Goal: Task Accomplishment & Management: Manage account settings

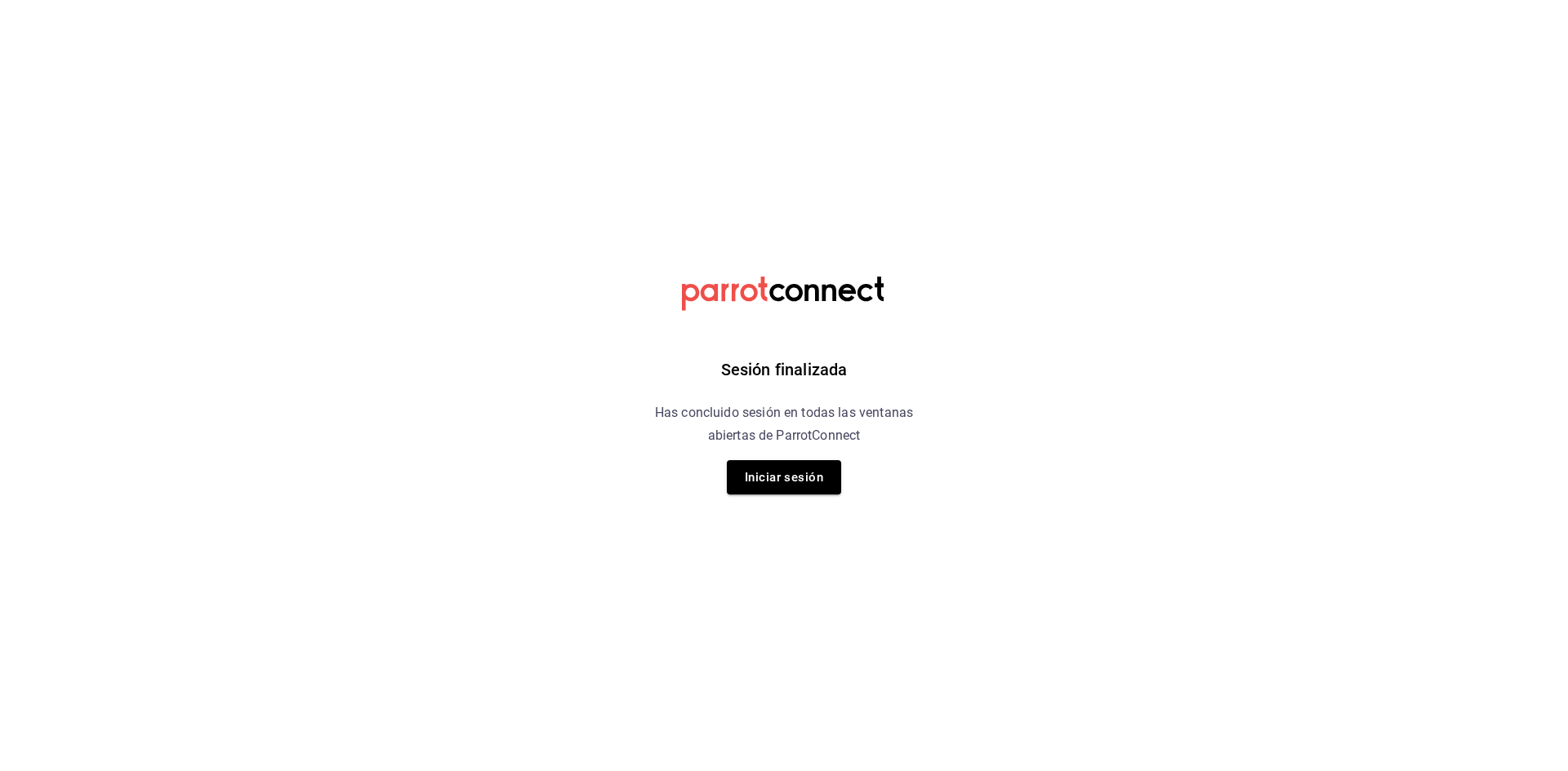
click at [781, 489] on button "Iniciar sesión" at bounding box center [784, 477] width 115 height 35
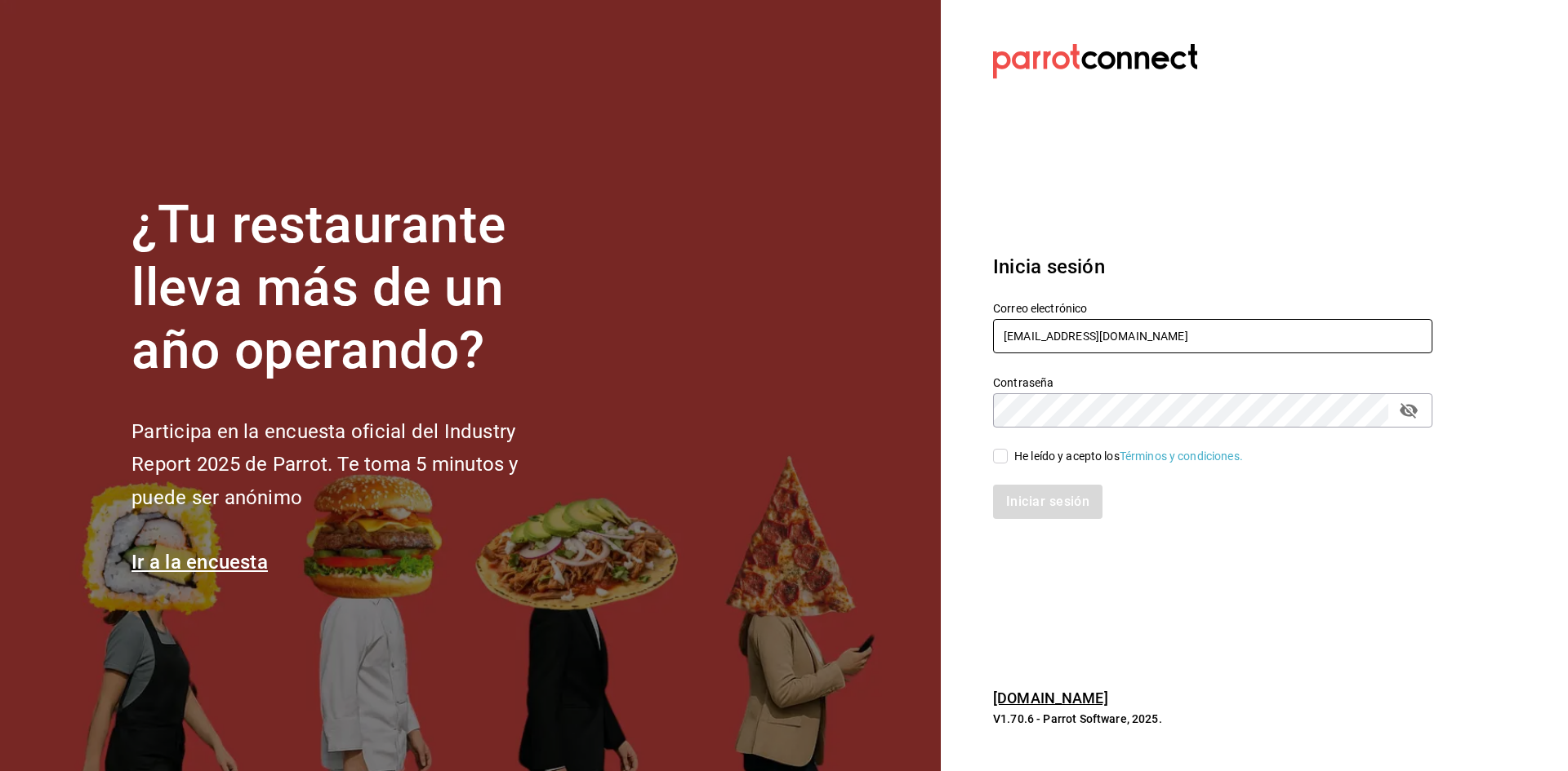
click at [1045, 327] on input "[EMAIL_ADDRESS][DOMAIN_NAME]" at bounding box center [1213, 336] width 440 height 35
type input "[EMAIL_ADDRESS][DOMAIN_NAME]"
click at [1009, 457] on span "He leído y acepto los Términos y condiciones." at bounding box center [1124, 456] width 235 height 17
click at [1007, 457] on input "He leído y acepto los Términos y condiciones." at bounding box center [1000, 455] width 14 height 14
checkbox input "true"
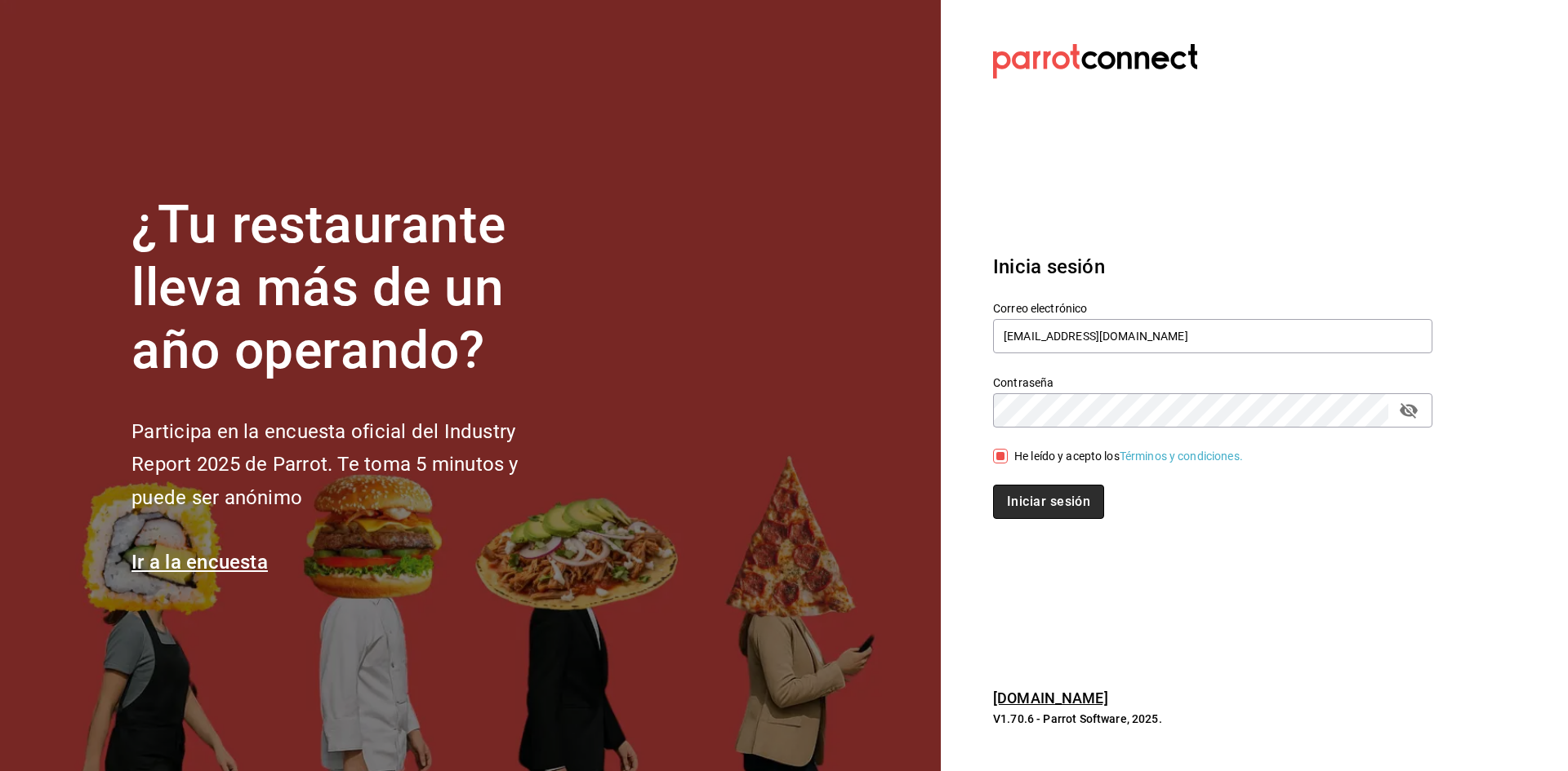
click at [1041, 508] on button "Iniciar sesión" at bounding box center [1048, 502] width 111 height 35
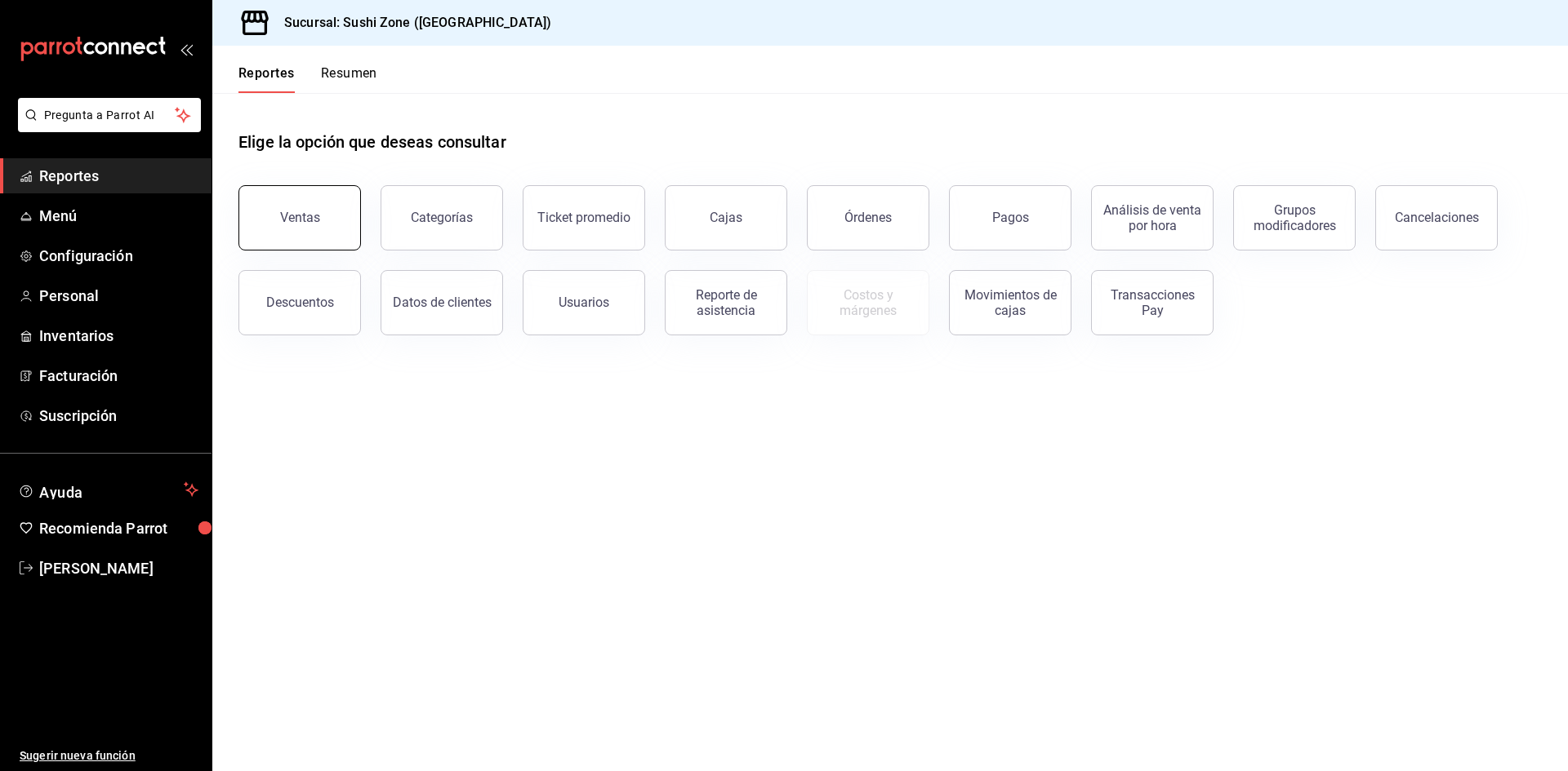
click at [307, 221] on div "Ventas" at bounding box center [301, 217] width 40 height 15
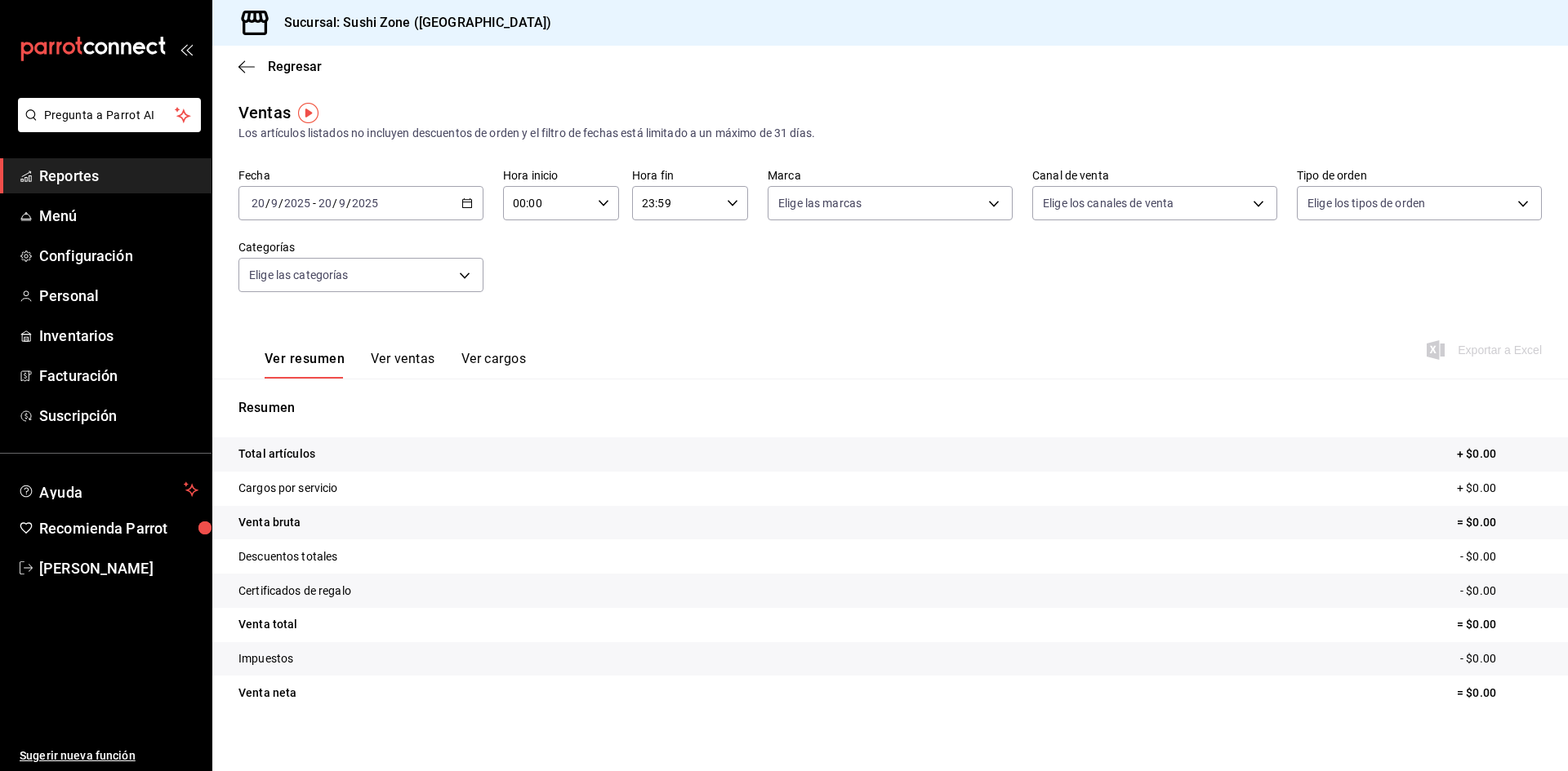
click at [463, 200] on \(Stroke\) "button" at bounding box center [467, 204] width 10 height 9
click at [303, 405] on span "Rango de fechas" at bounding box center [316, 399] width 126 height 17
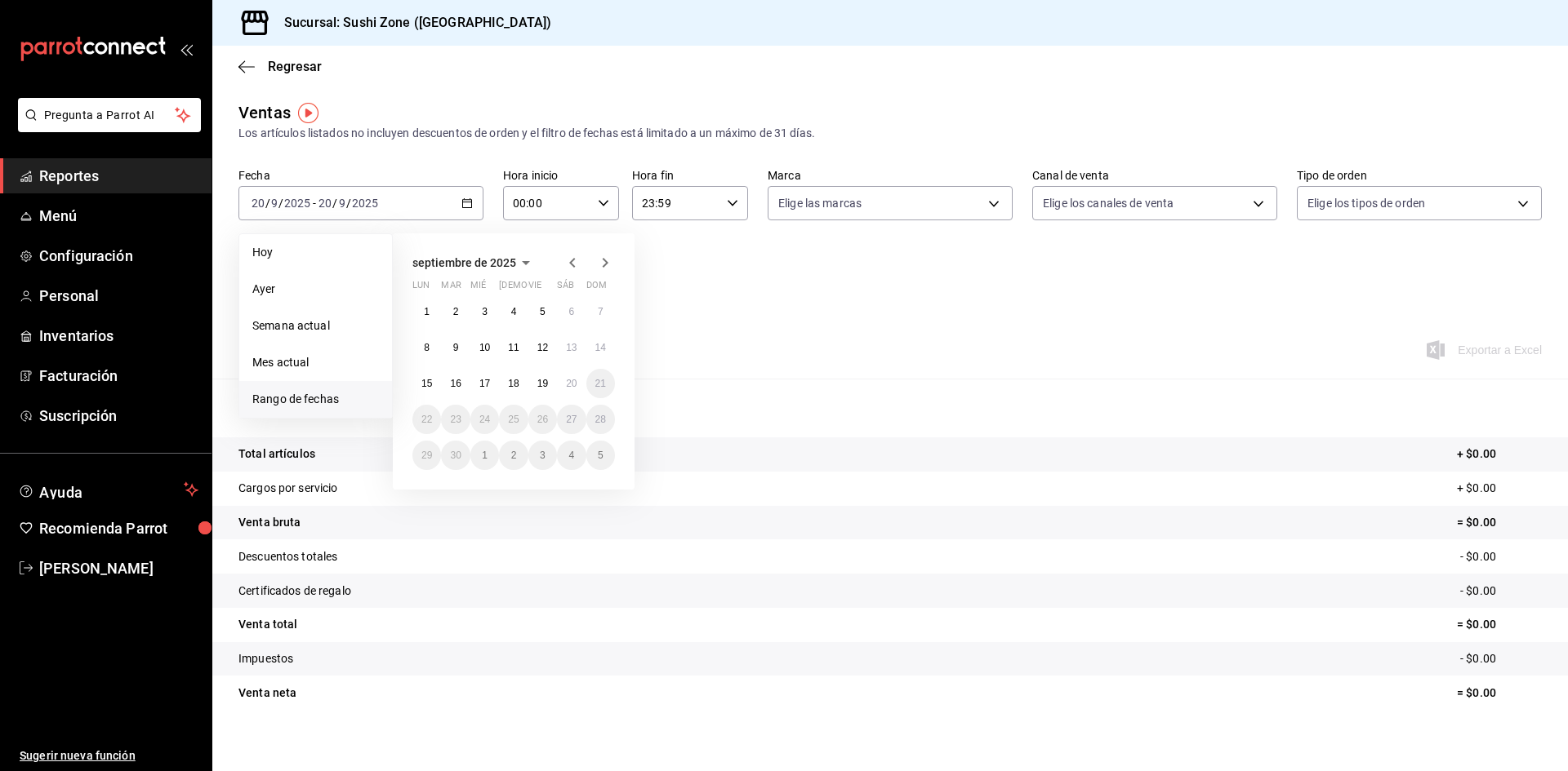
click at [569, 268] on icon "button" at bounding box center [572, 263] width 19 height 19
click at [551, 311] on button "1" at bounding box center [542, 311] width 29 height 29
click at [596, 451] on abbr "31" at bounding box center [600, 455] width 11 height 12
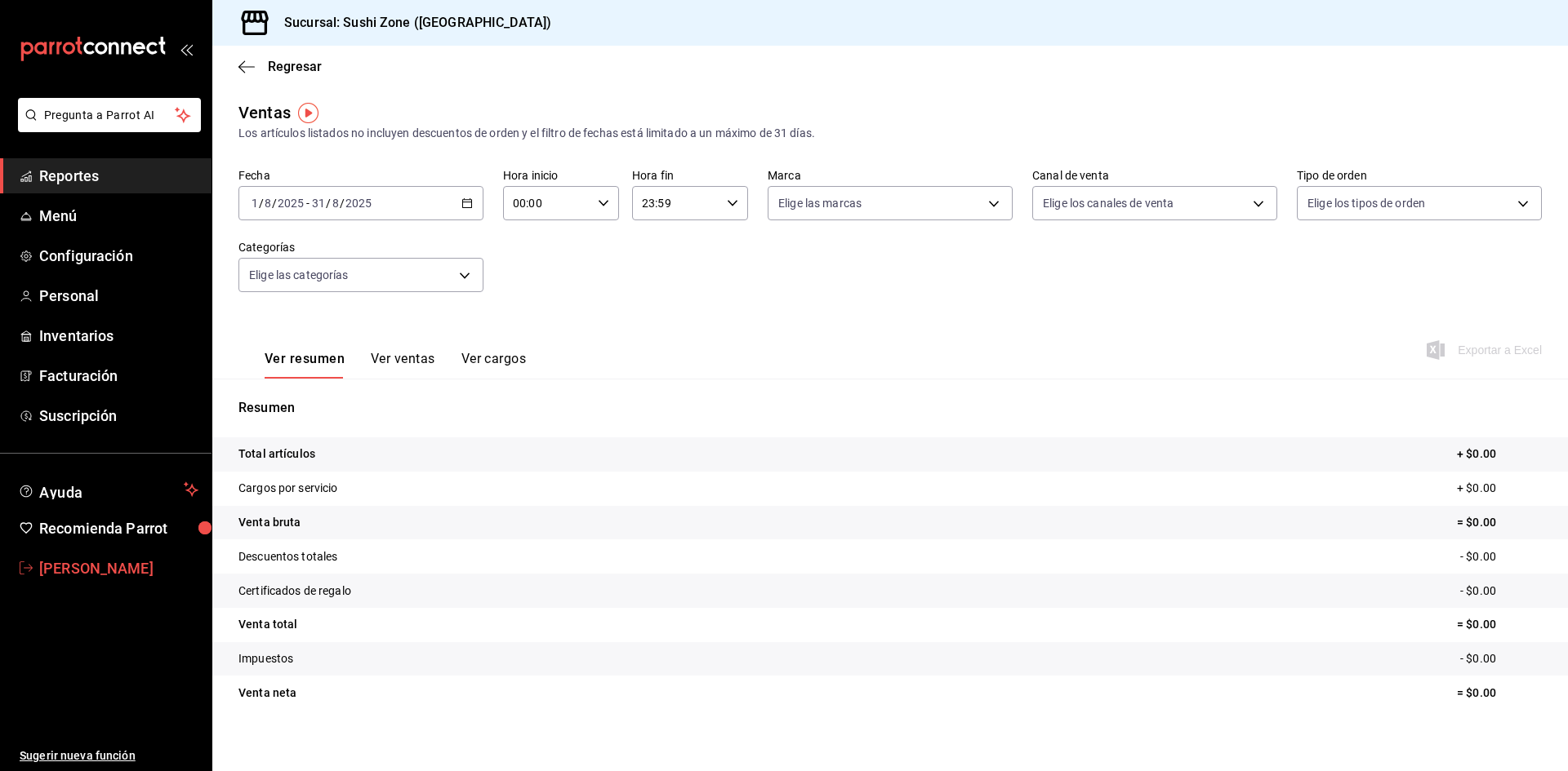
click at [95, 572] on span "Taide Murillo" at bounding box center [119, 568] width 159 height 22
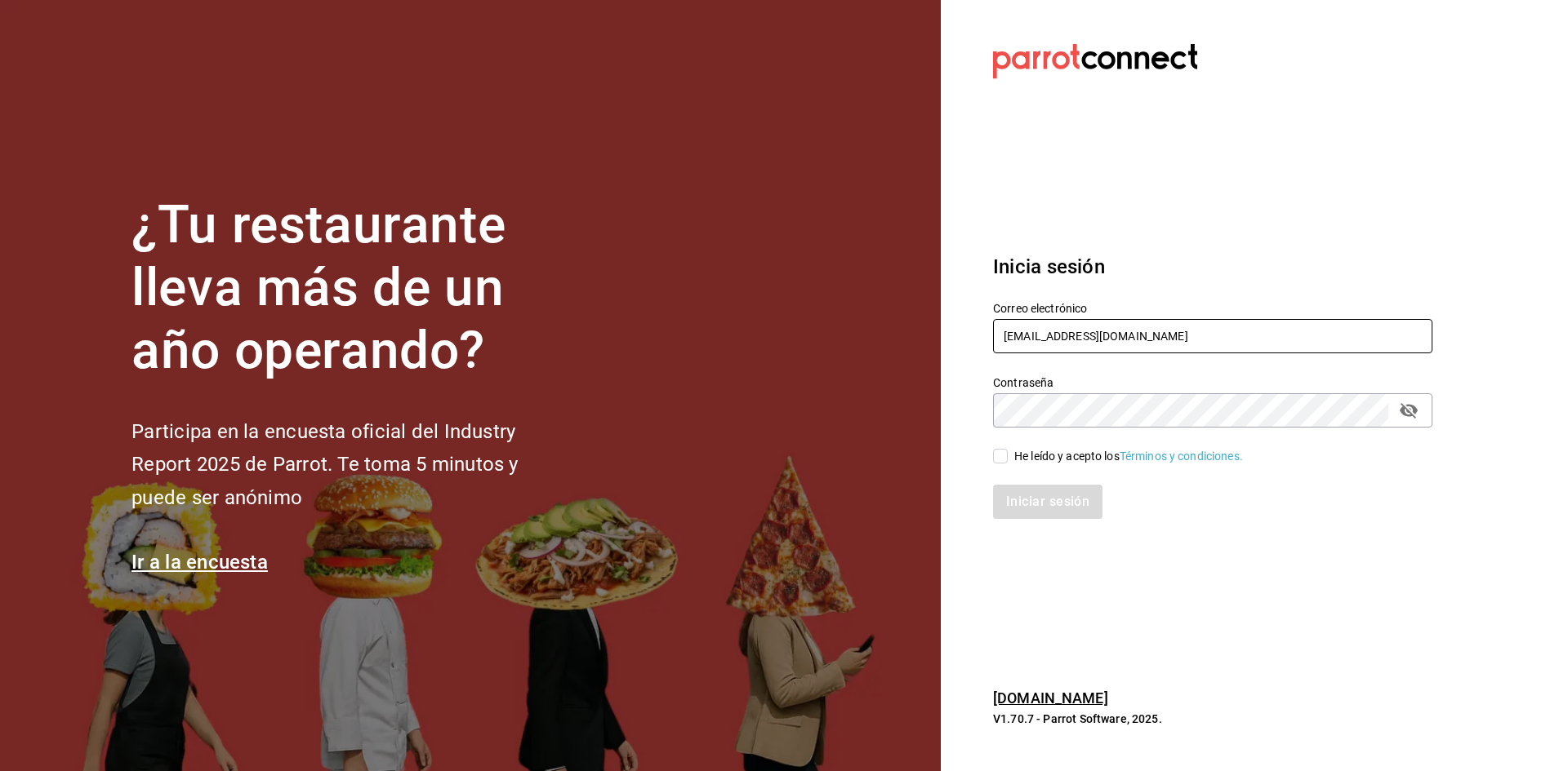
click at [1080, 347] on input "[EMAIL_ADDRESS][DOMAIN_NAME]" at bounding box center [1213, 336] width 440 height 35
type input "sushizoneexpress@gmail.com"
click at [1005, 449] on input "He leído y acepto los Términos y condiciones." at bounding box center [1000, 455] width 14 height 14
checkbox input "true"
click at [1022, 506] on button "Iniciar sesión" at bounding box center [1048, 502] width 111 height 35
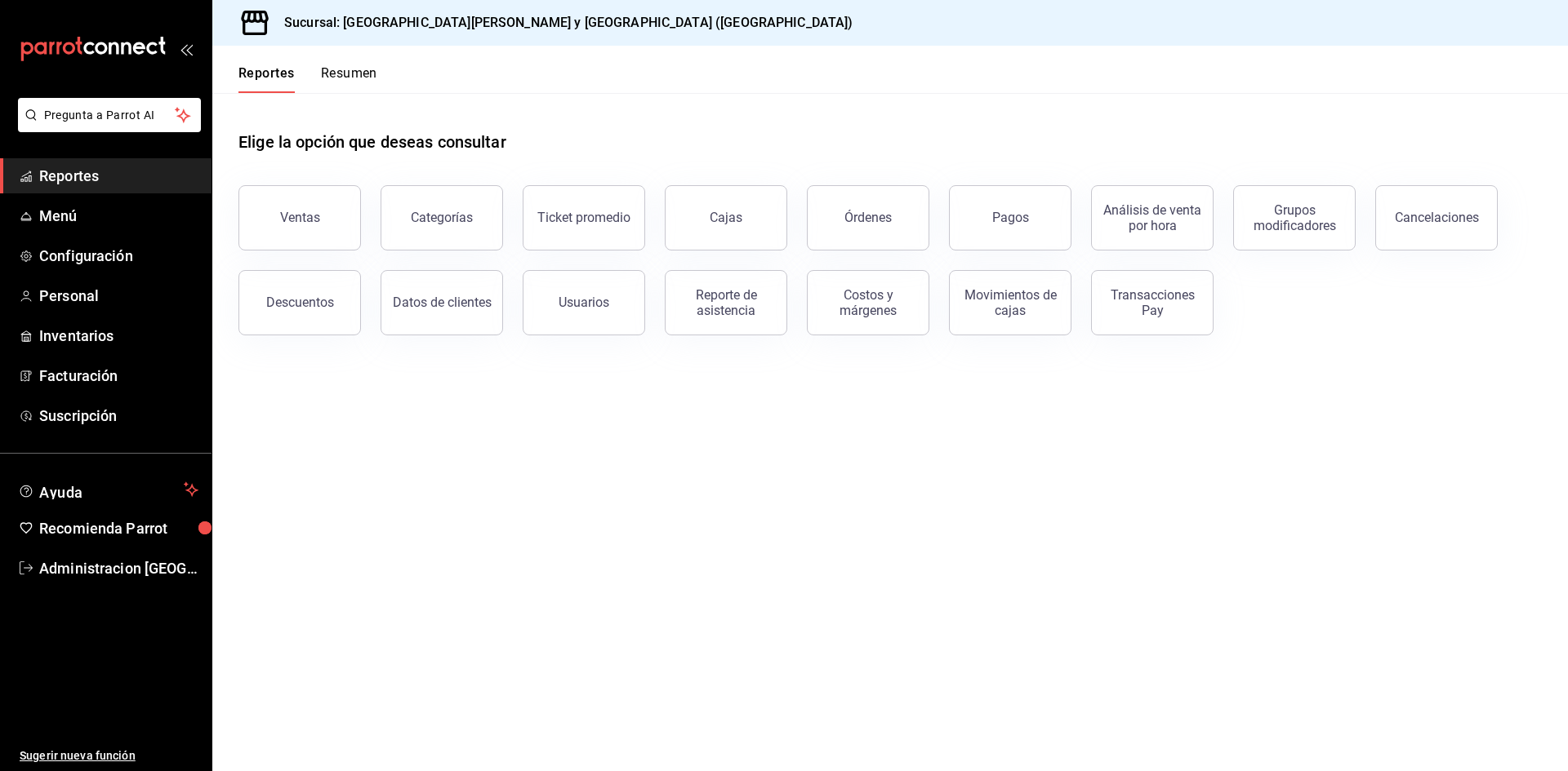
click at [339, 68] on button "Resumen" at bounding box center [349, 79] width 56 height 28
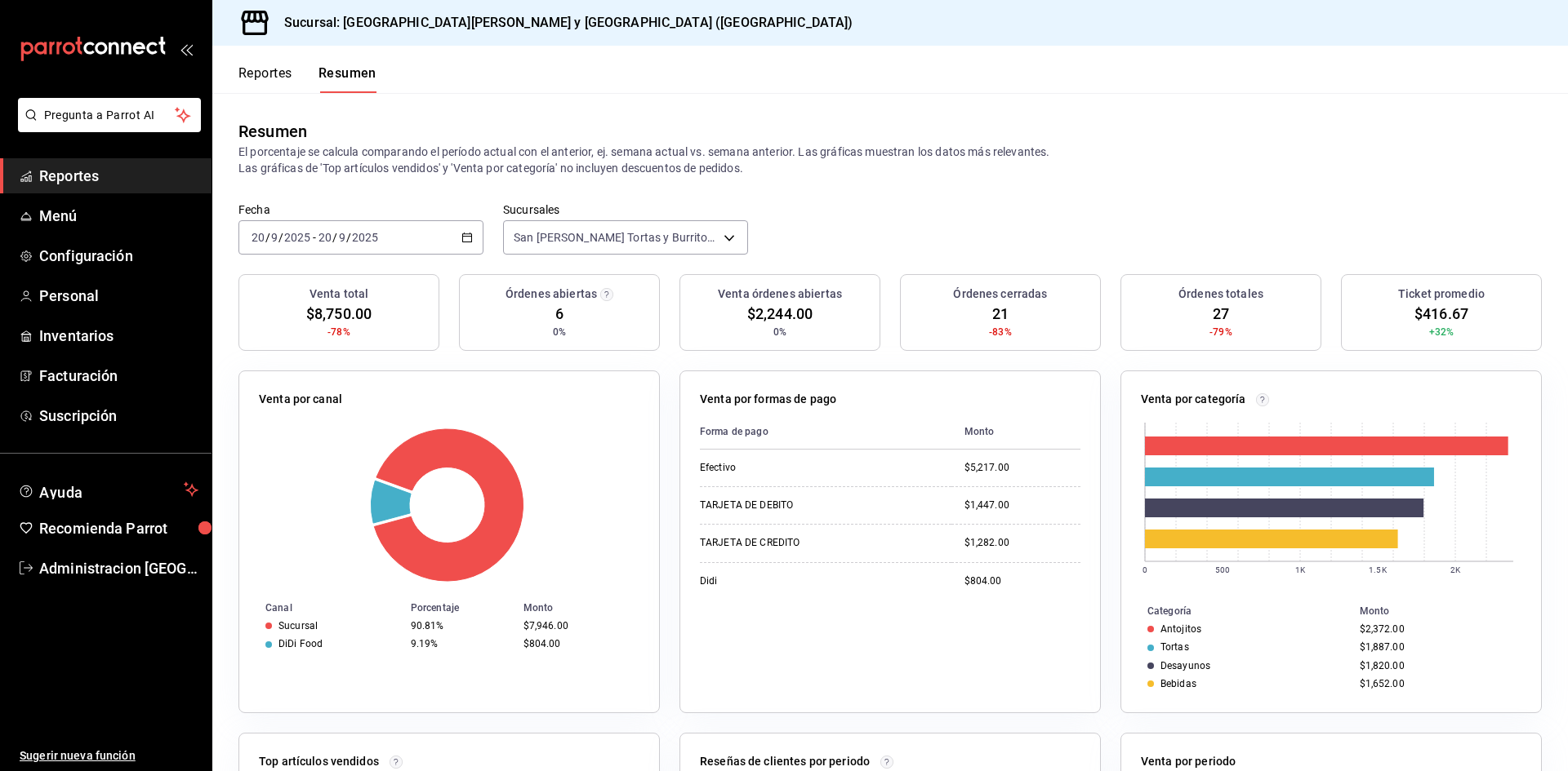
click at [379, 237] on div "2025-09-20 20 / 9 / 2025" at bounding box center [348, 237] width 64 height 13
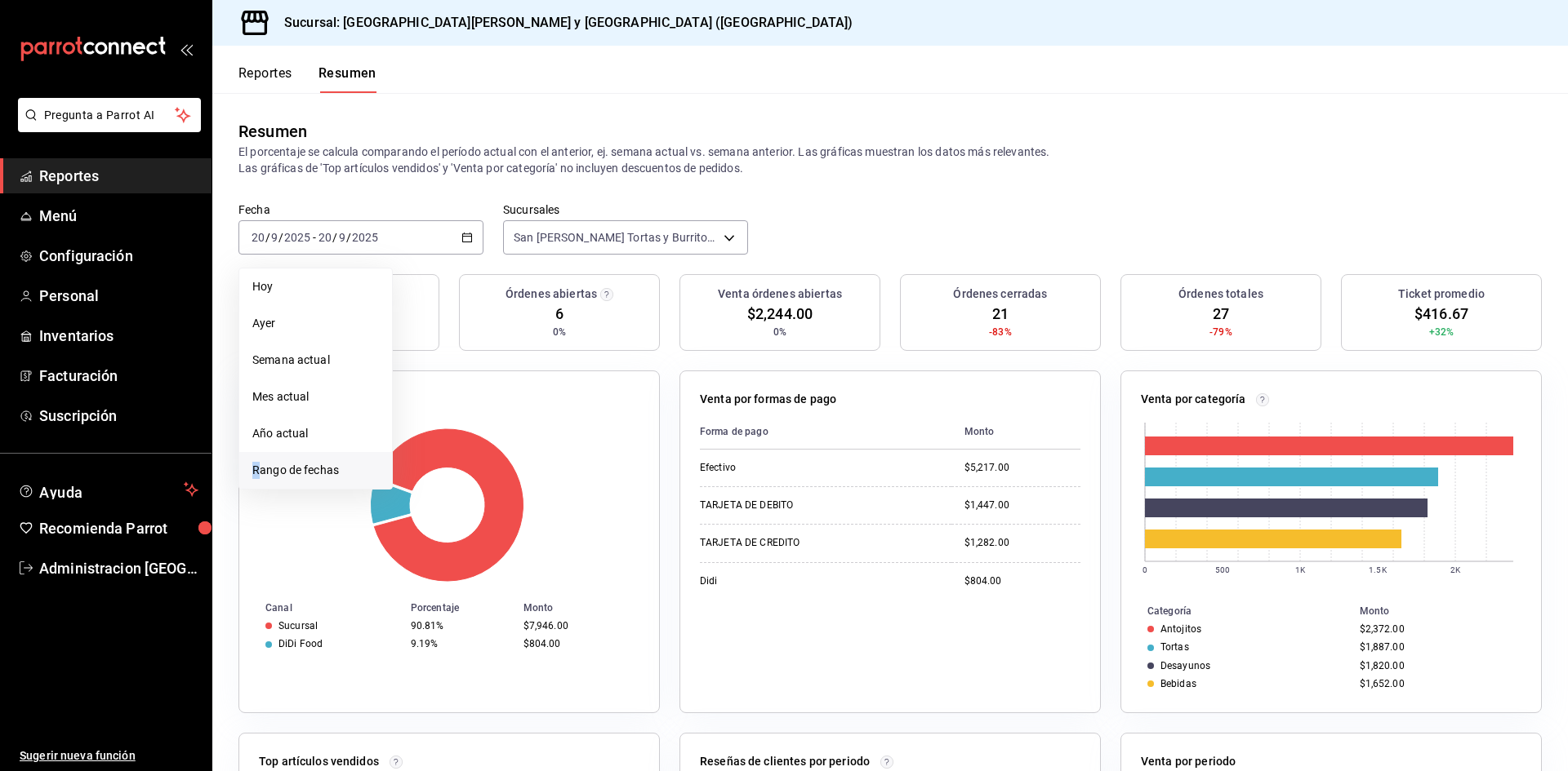
click at [256, 470] on span "Rango de fechas" at bounding box center [316, 471] width 126 height 17
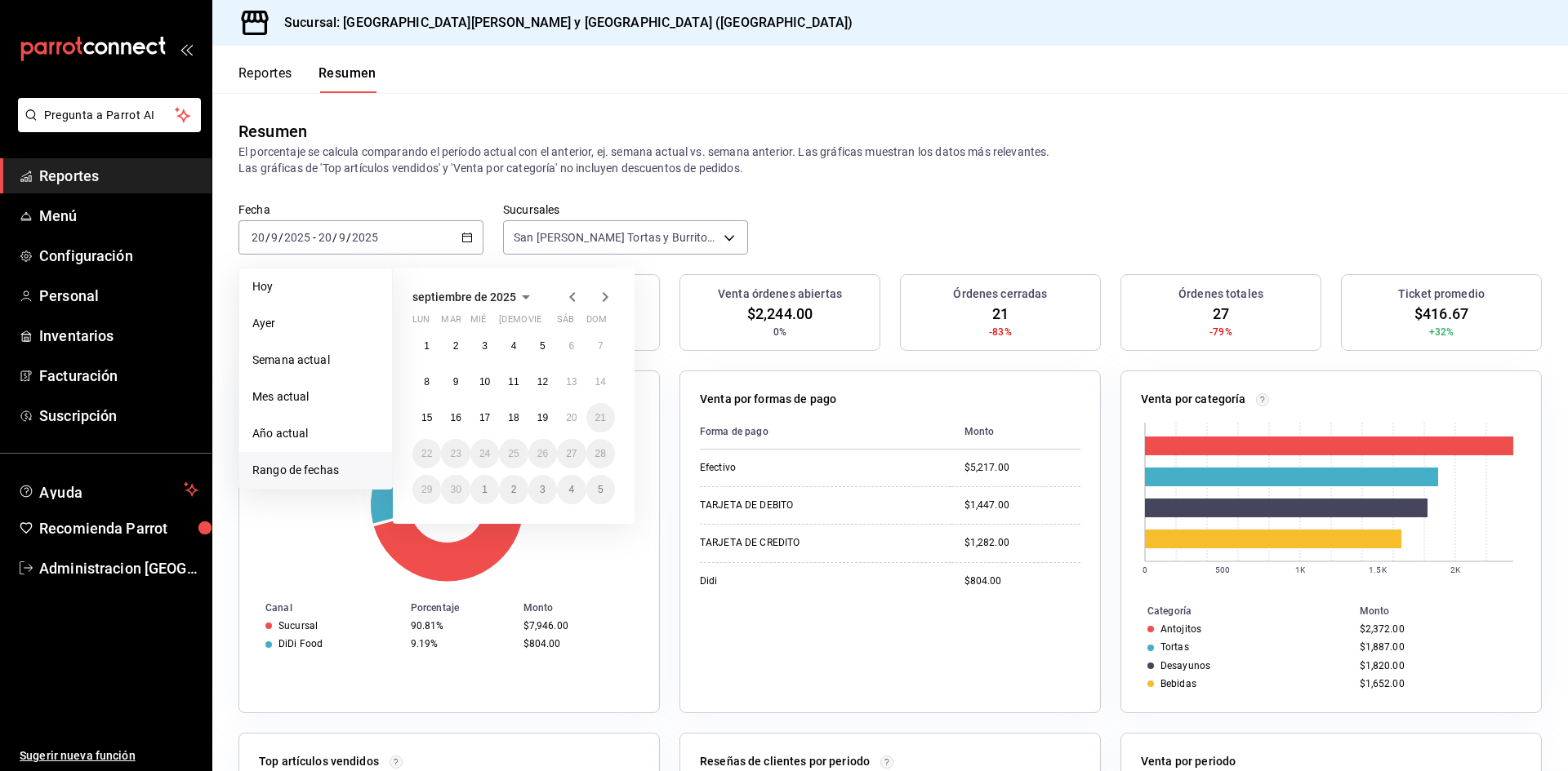
click at [568, 289] on icon "button" at bounding box center [572, 296] width 19 height 19
click at [536, 343] on button "1" at bounding box center [542, 346] width 29 height 29
click at [591, 490] on button "31" at bounding box center [600, 489] width 29 height 29
